Goal: Task Accomplishment & Management: Complete application form

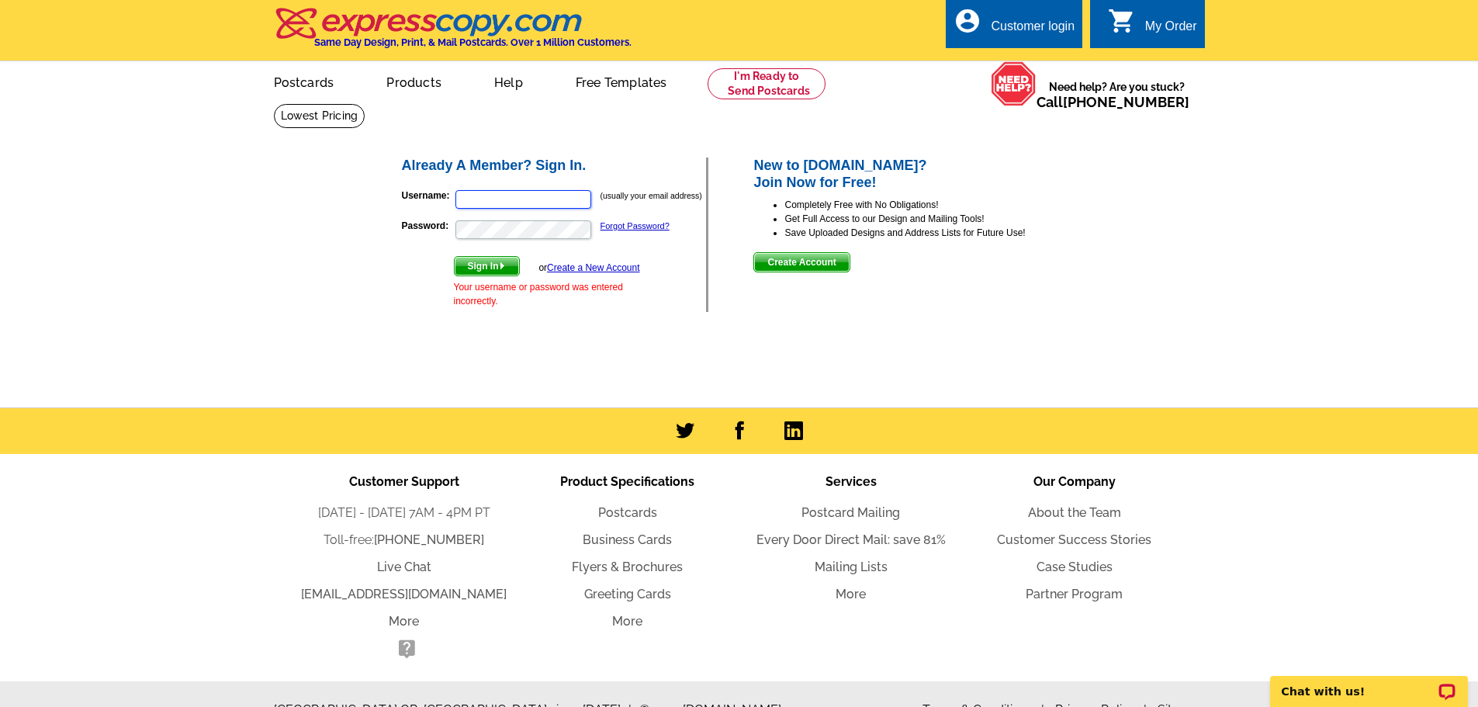
click at [563, 199] on input "Username:" at bounding box center [523, 199] width 136 height 19
type input "[EMAIL_ADDRESS][DOMAIN_NAME]"
click at [605, 228] on link "Forgot Password?" at bounding box center [634, 225] width 69 height 9
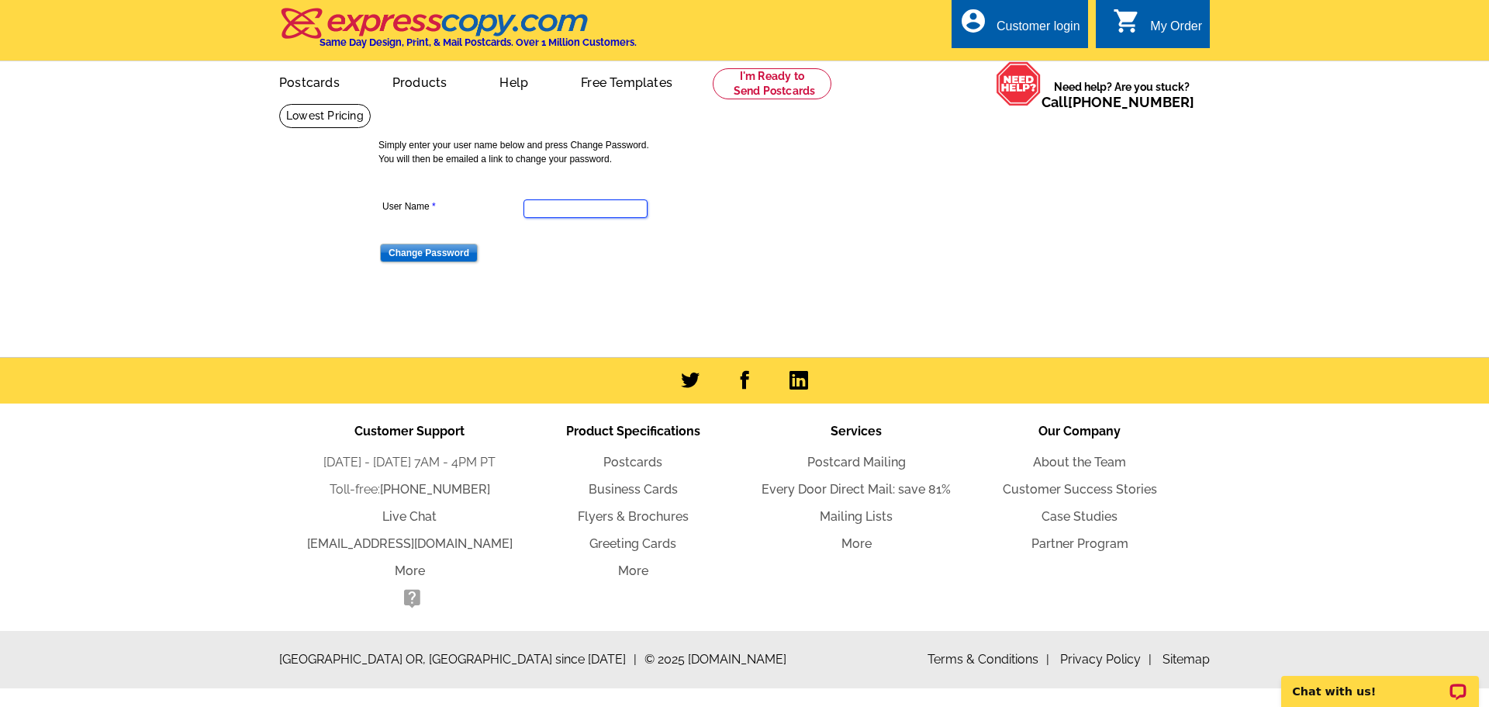
click at [603, 215] on input "User Name" at bounding box center [586, 208] width 124 height 19
type input "[EMAIL_ADDRESS][DOMAIN_NAME]"
click at [427, 253] on input "Change Password" at bounding box center [429, 253] width 98 height 19
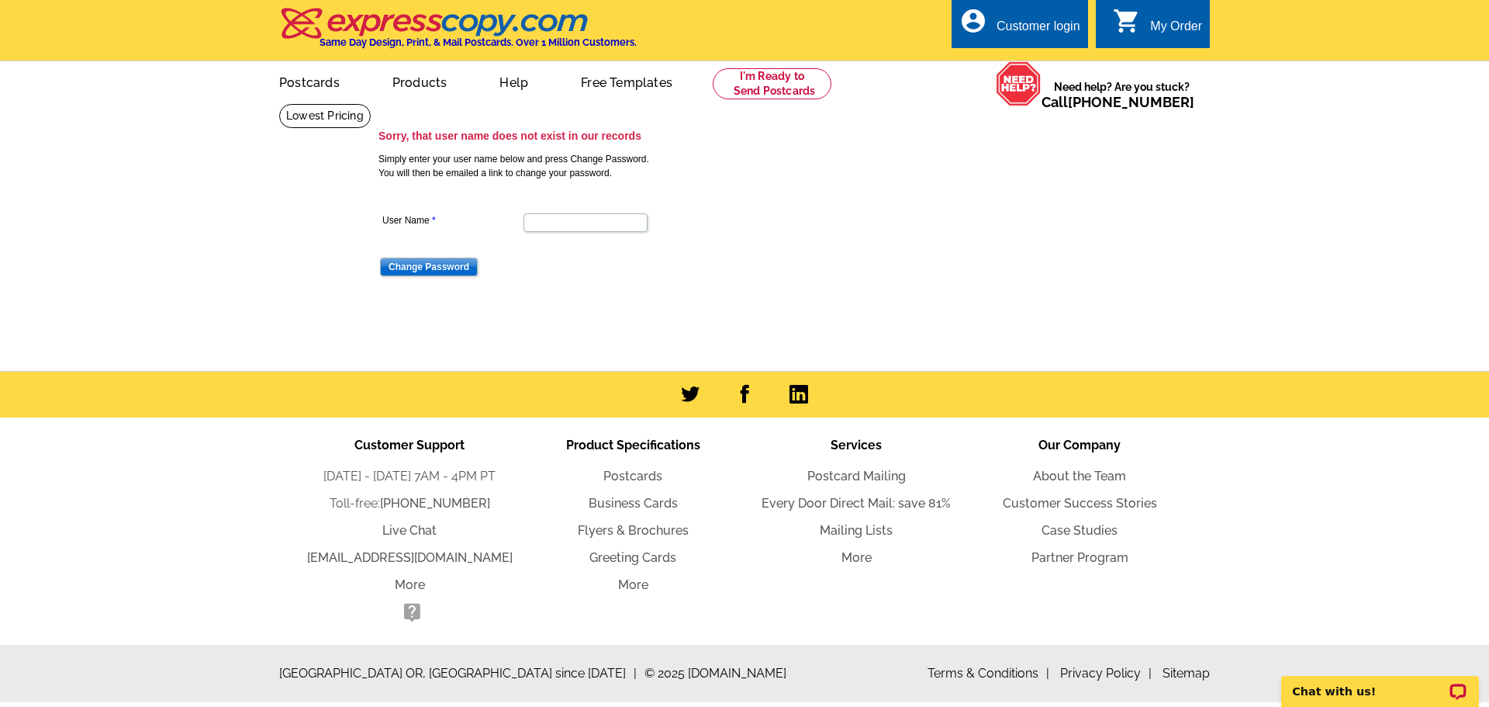
click at [1029, 26] on div "Customer login" at bounding box center [1039, 30] width 84 height 22
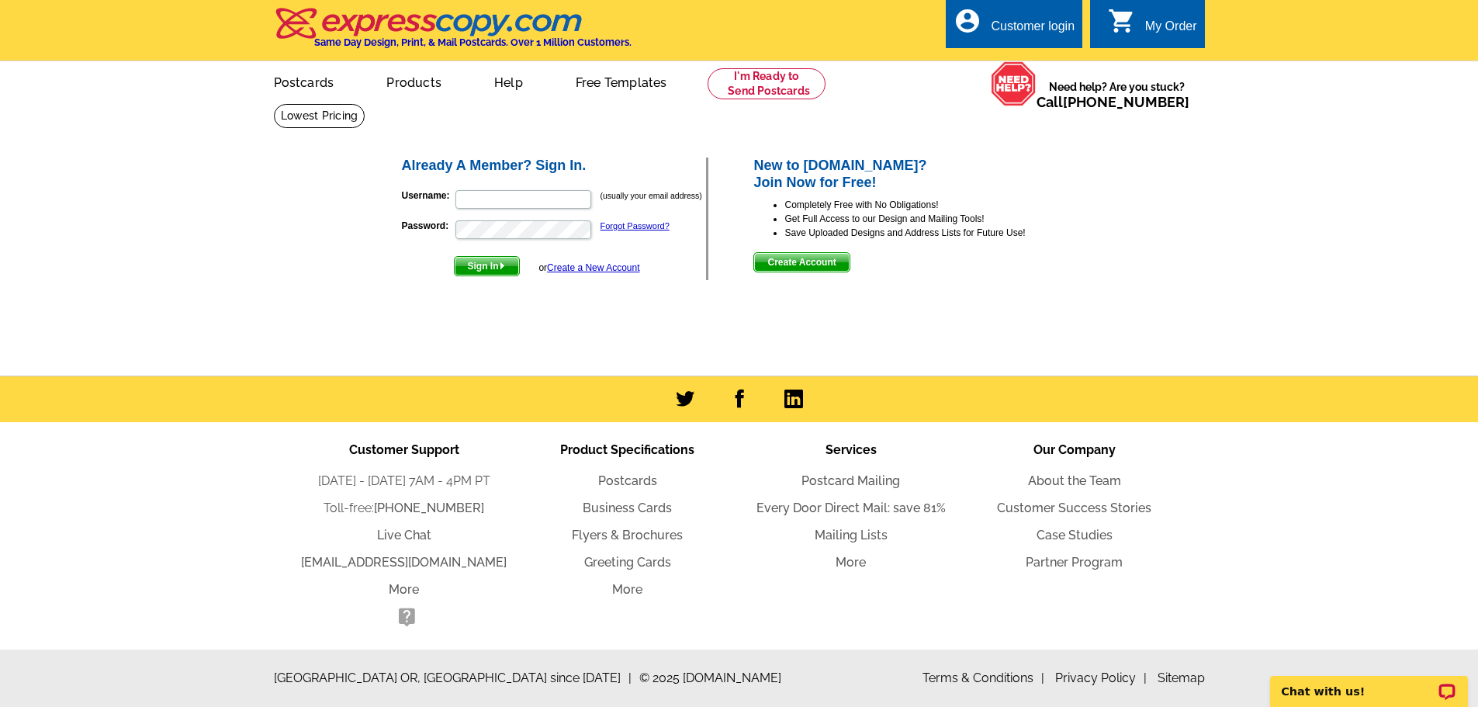
click at [790, 268] on span "Create Account" at bounding box center [801, 262] width 95 height 19
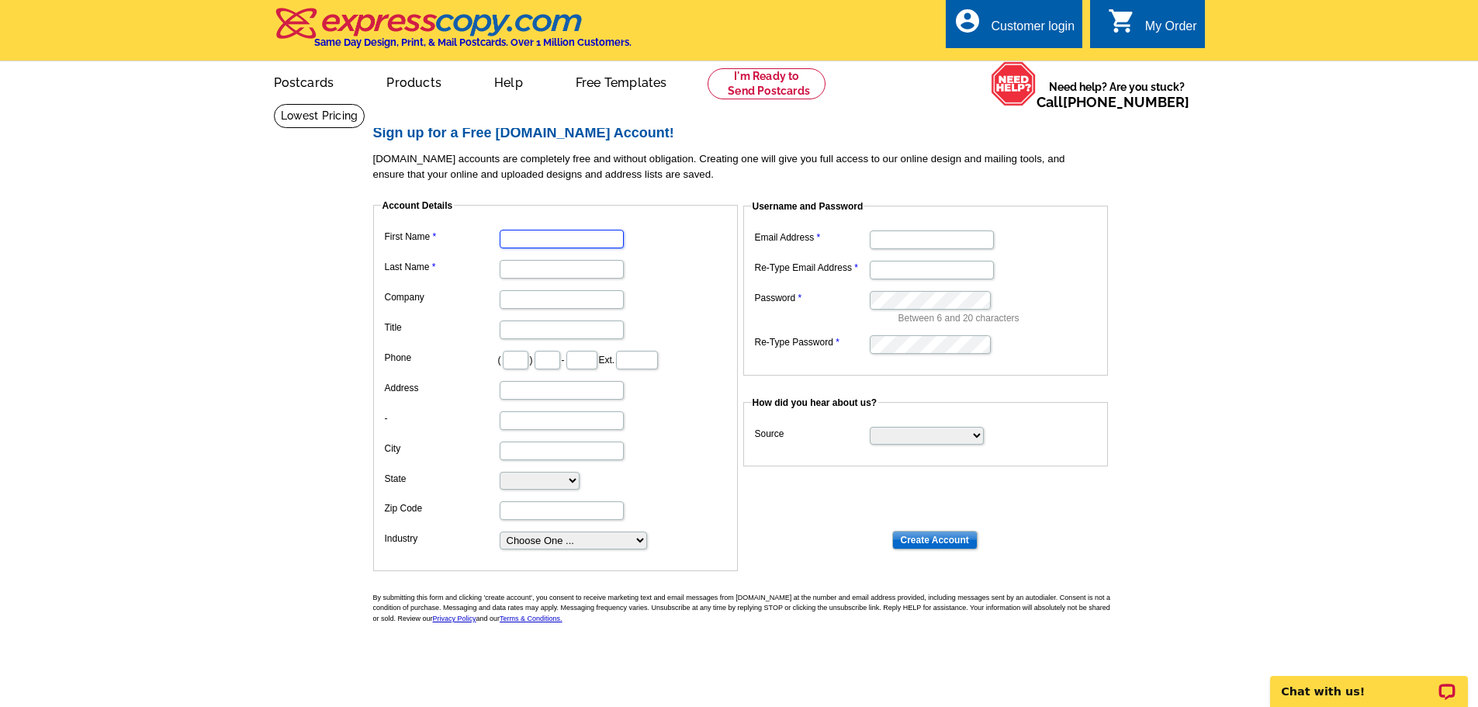
click at [548, 239] on input "First Name" at bounding box center [562, 239] width 124 height 19
type input "WM"
type input "[PERSON_NAME]"
type input "480"
type input "466"
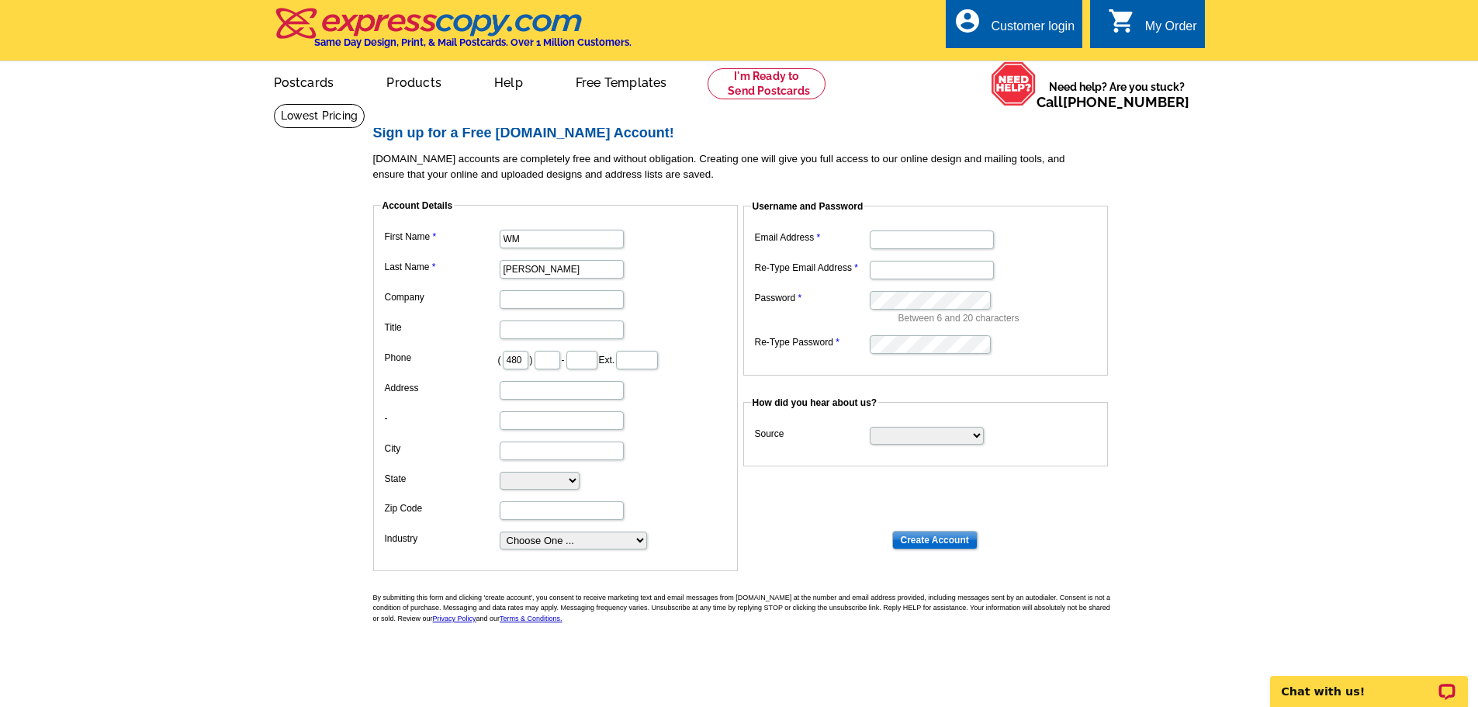
type input "0395"
type input "[STREET_ADDRESS]"
type input "[PERSON_NAME]"
select select "AZ"
type input "85224"
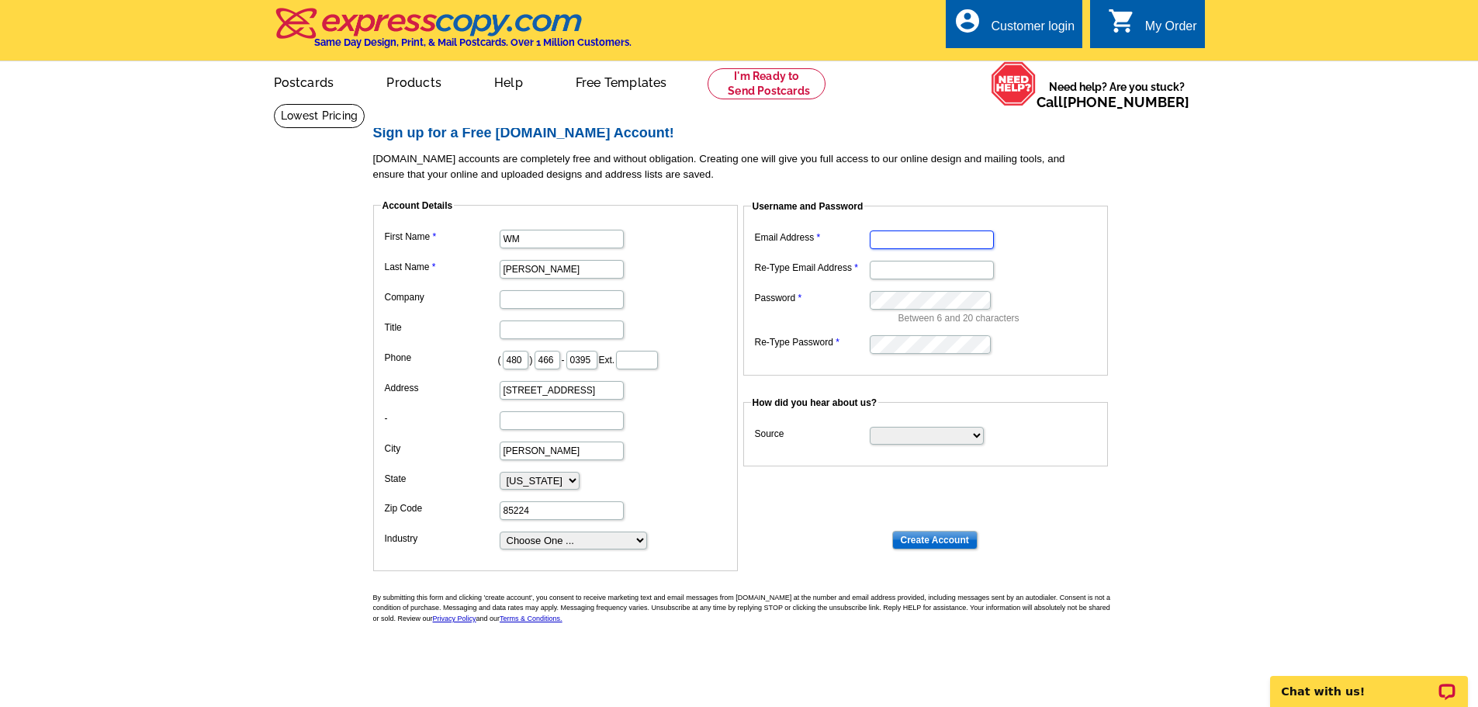
type input "[EMAIL_ADDRESS][DOMAIN_NAME]"
click at [611, 394] on input "[STREET_ADDRESS]" at bounding box center [562, 390] width 124 height 19
click at [680, 271] on dd "[PERSON_NAME]" at bounding box center [555, 268] width 349 height 24
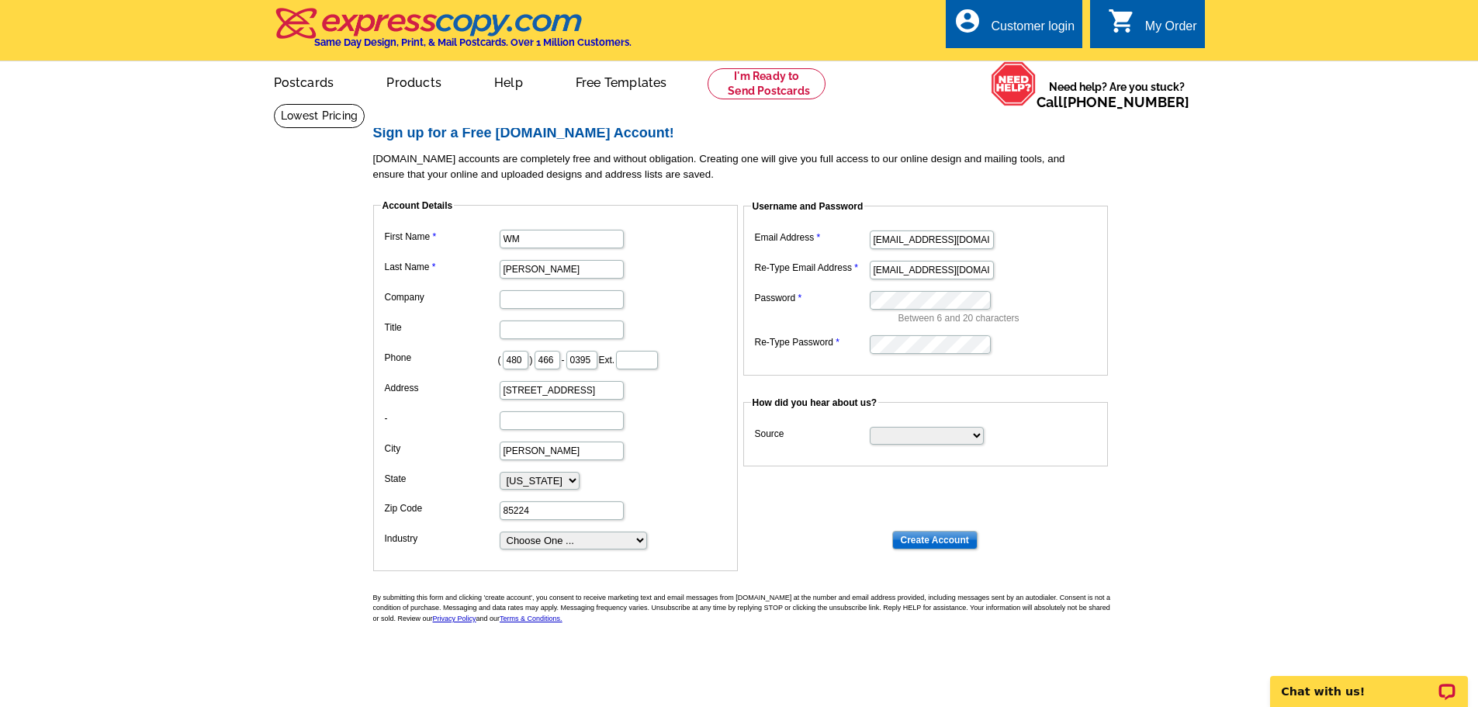
scroll to position [0, 0]
click at [638, 538] on select "Choose One ... Residential Real Estate Accounting Agriculture Architecture Arts…" at bounding box center [573, 540] width 147 height 18
select select "14"
click at [500, 532] on select "Choose One ... Residential Real Estate Accounting Agriculture Architecture Arts…" at bounding box center [573, 540] width 147 height 18
click at [922, 240] on input "[EMAIL_ADDRESS][DOMAIN_NAME]" at bounding box center [932, 239] width 124 height 19
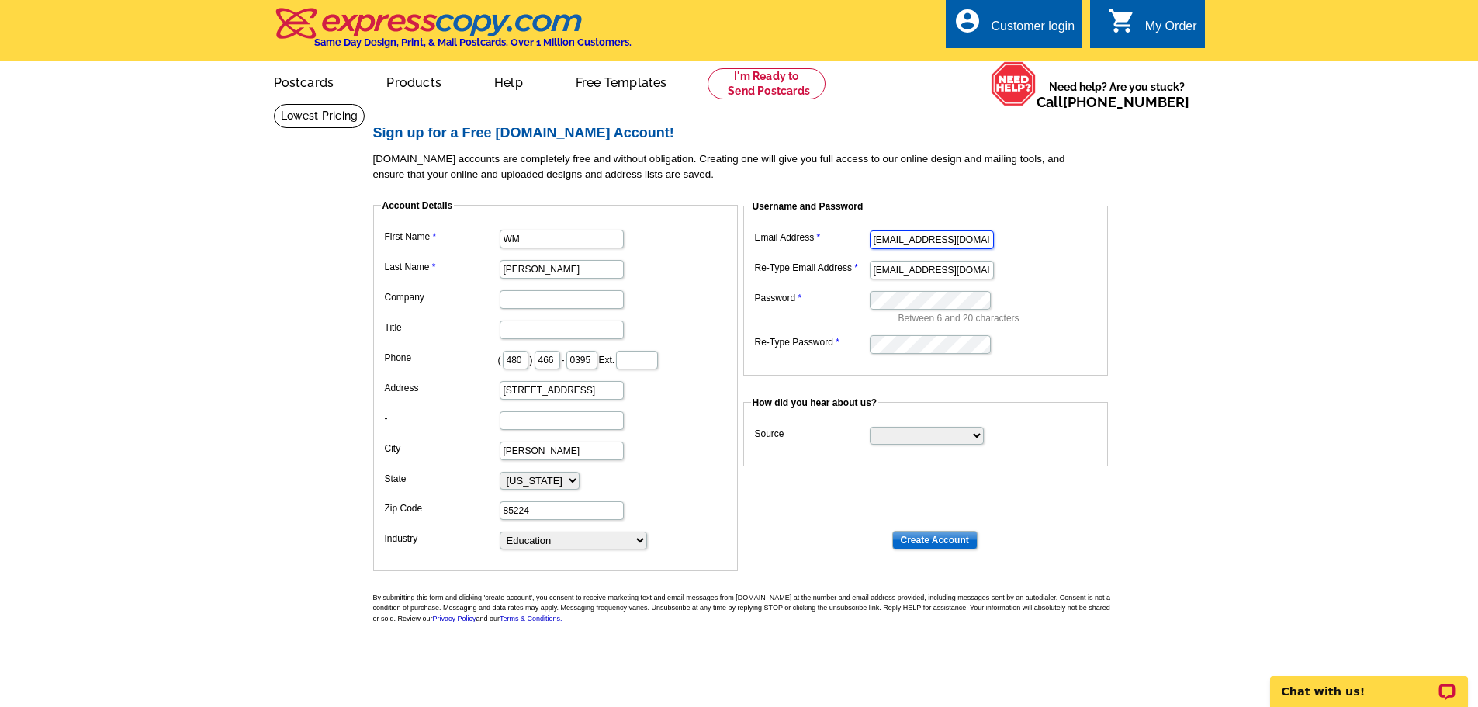
drag, startPoint x: 922, startPoint y: 240, endPoint x: 731, endPoint y: 242, distance: 191.6
click at [731, 242] on dl "Account Details First Name WM Last Name [PERSON_NAME] Company Title Phone ( 480…" at bounding box center [745, 371] width 745 height 372
drag, startPoint x: 896, startPoint y: 244, endPoint x: 909, endPoint y: 244, distance: 13.2
click at [900, 244] on input "[EMAIL_ADDRESS][DOMAIN_NAME]" at bounding box center [932, 239] width 124 height 19
type input "[EMAIL_ADDRESS][DOMAIN_NAME]"
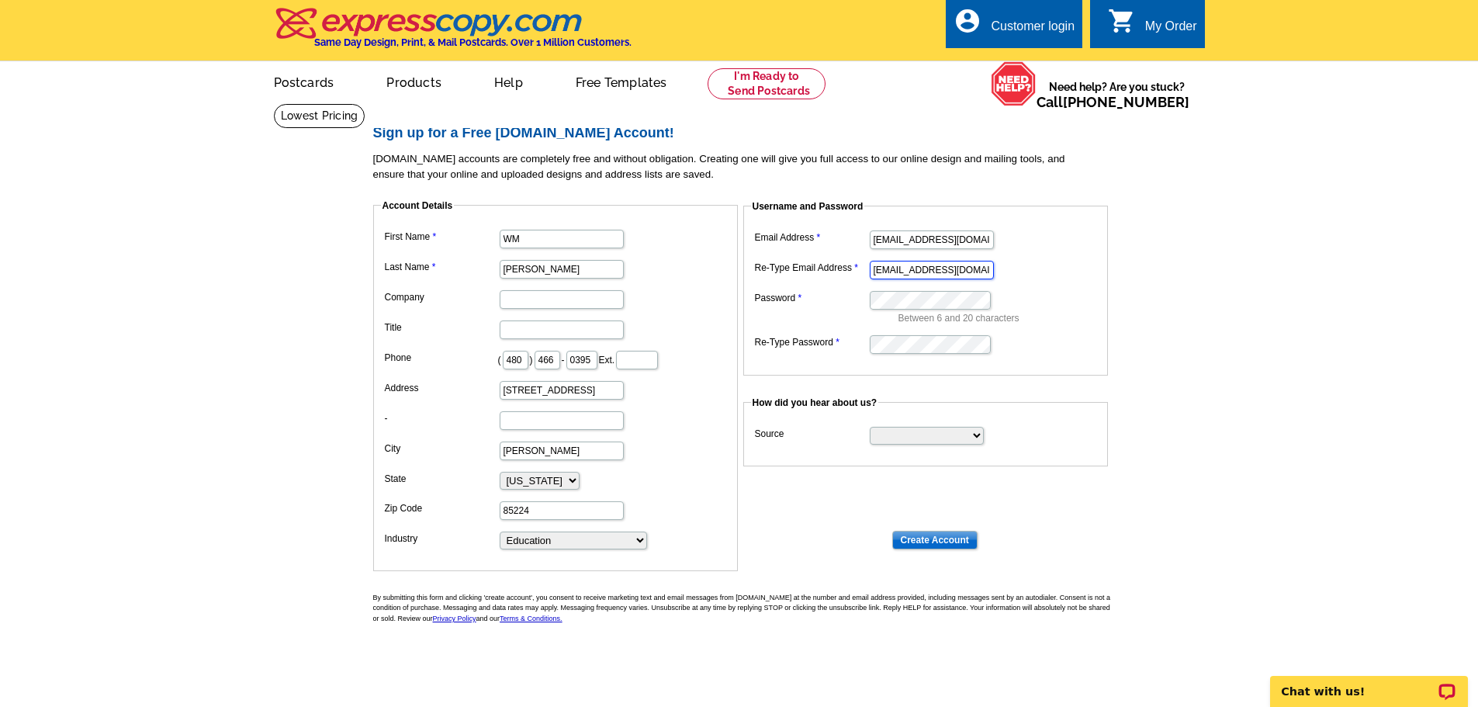
drag, startPoint x: 924, startPoint y: 271, endPoint x: 780, endPoint y: 272, distance: 143.5
click at [780, 272] on dl "Email Address [EMAIL_ADDRESS][DOMAIN_NAME] Re-Type Email Address [EMAIL_ADDRESS…" at bounding box center [925, 291] width 349 height 129
click at [898, 272] on input "[EMAIL_ADDRESS][DOMAIN_NAME]" at bounding box center [932, 270] width 124 height 19
type input "[EMAIL_ADDRESS][DOMAIN_NAME]"
click at [982, 441] on select "Search Engine Television Ad Direct Mail Postcard Email Referred by a friend Oth…" at bounding box center [927, 436] width 114 height 18
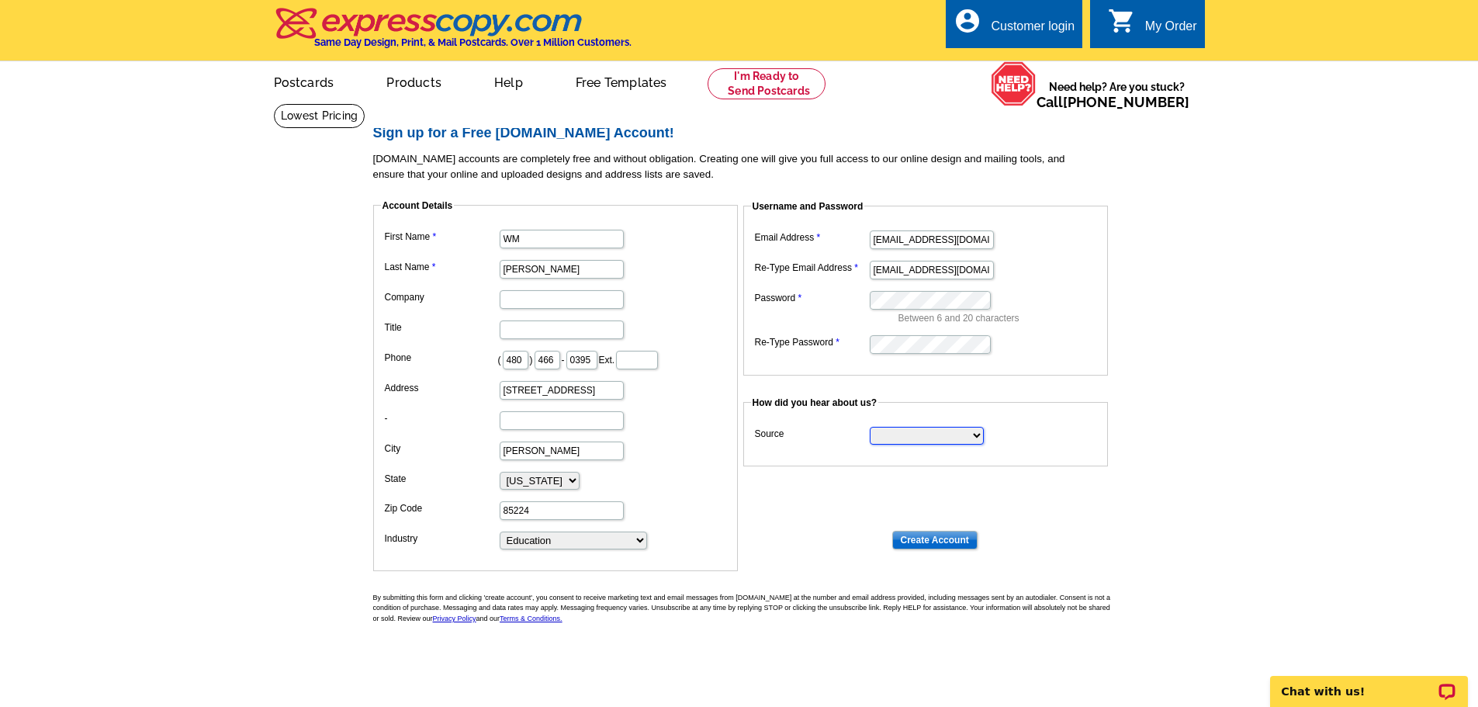
select select "other"
click at [870, 427] on select "Search Engine Television Ad Direct Mail Postcard Email Referred by a friend Oth…" at bounding box center [927, 436] width 114 height 18
click at [946, 547] on input "Create Account" at bounding box center [934, 540] width 85 height 19
